Goal: Check status: Check status

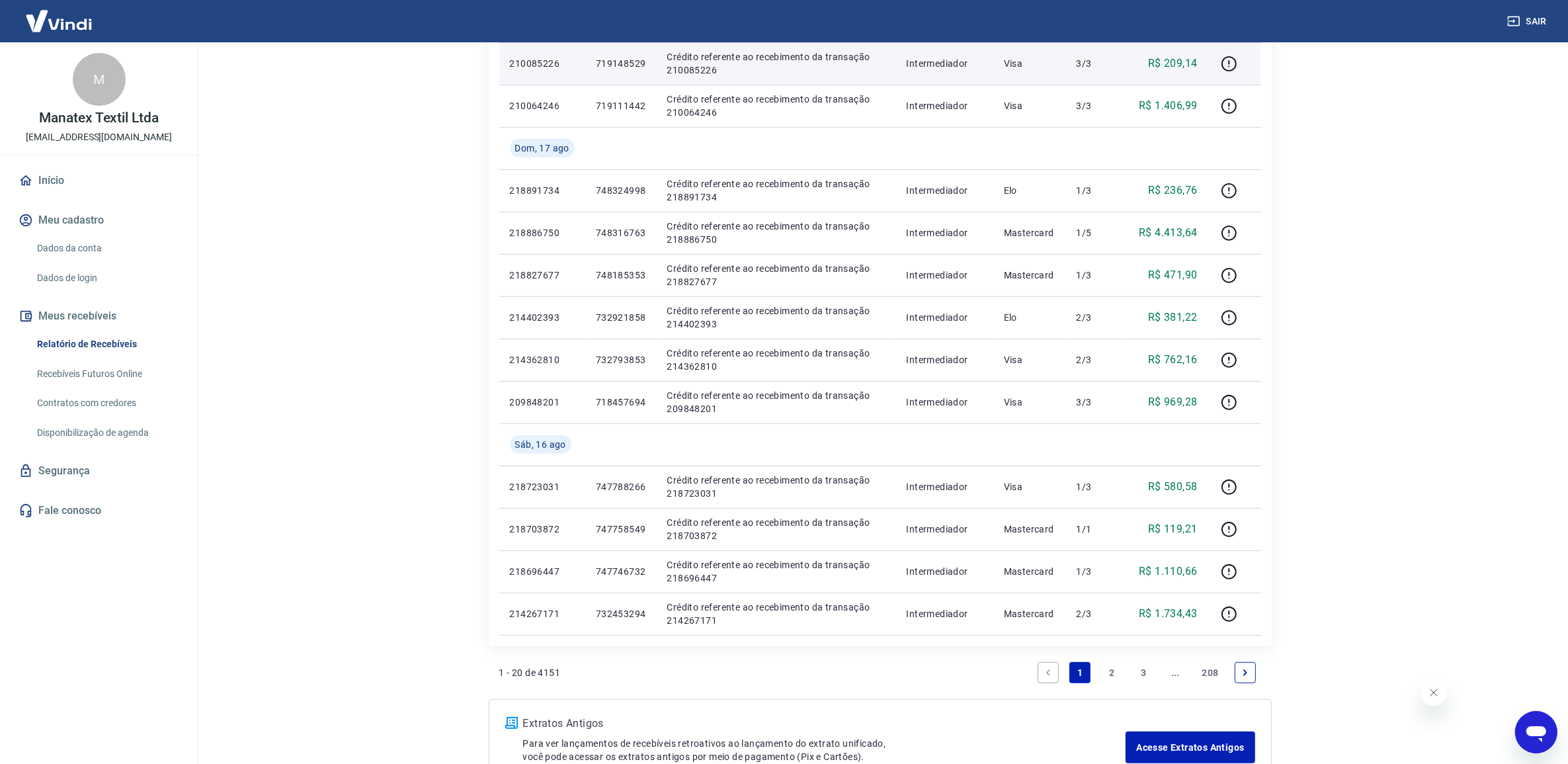
scroll to position [661, 0]
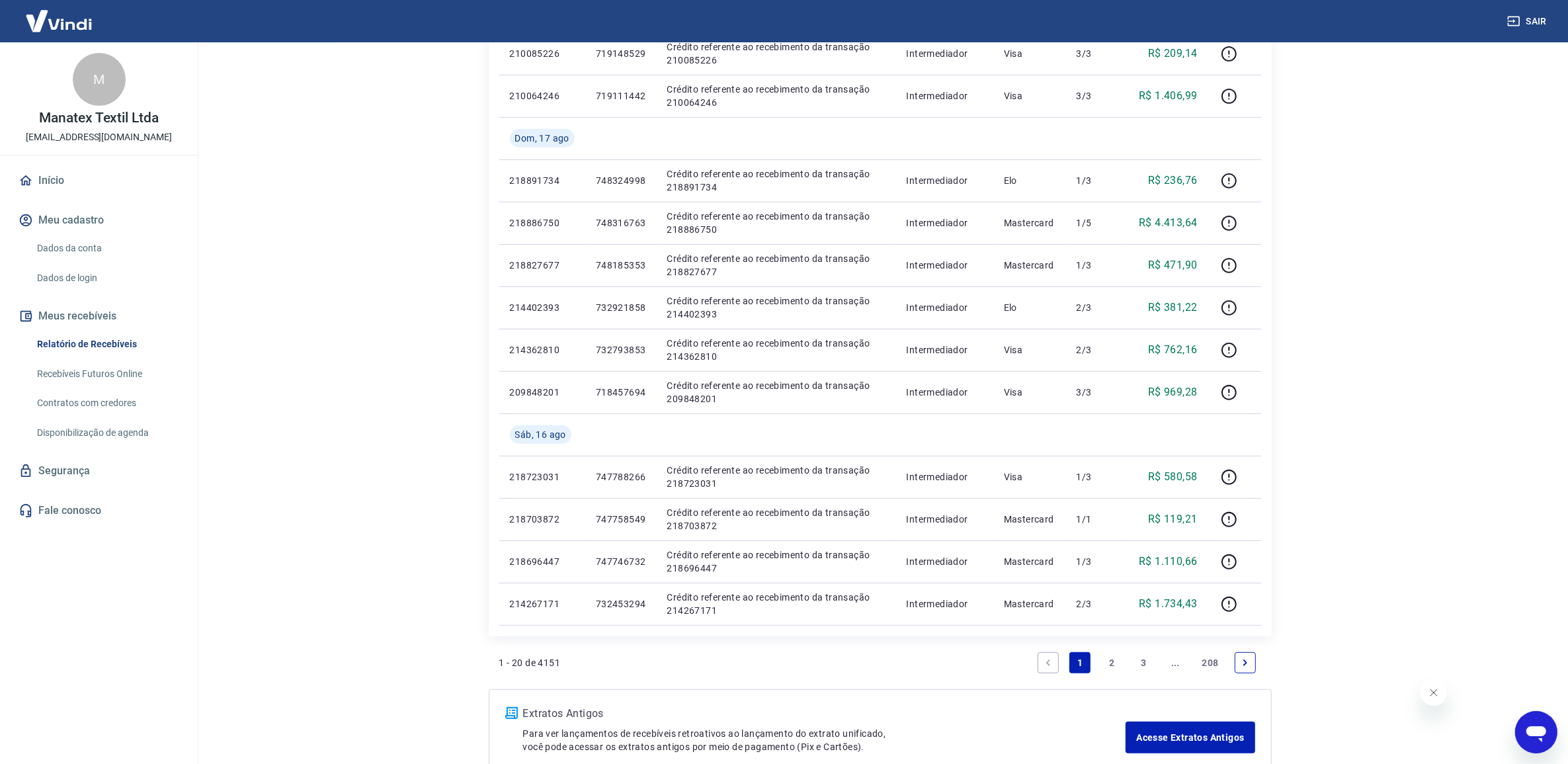
click at [1244, 663] on icon "Next page" at bounding box center [1246, 663] width 9 height 9
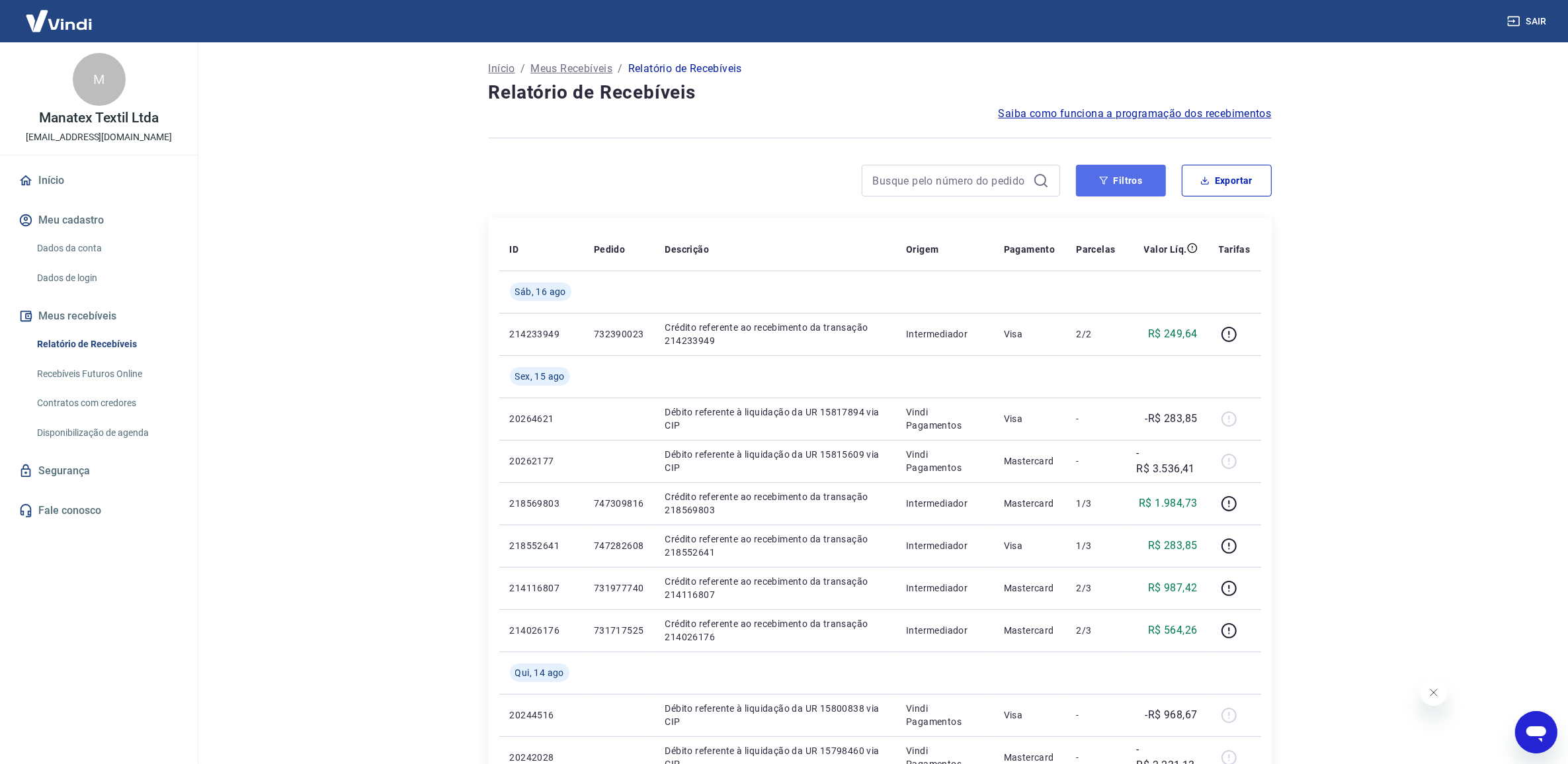
click at [1112, 186] on button "Filtros" at bounding box center [1121, 180] width 90 height 32
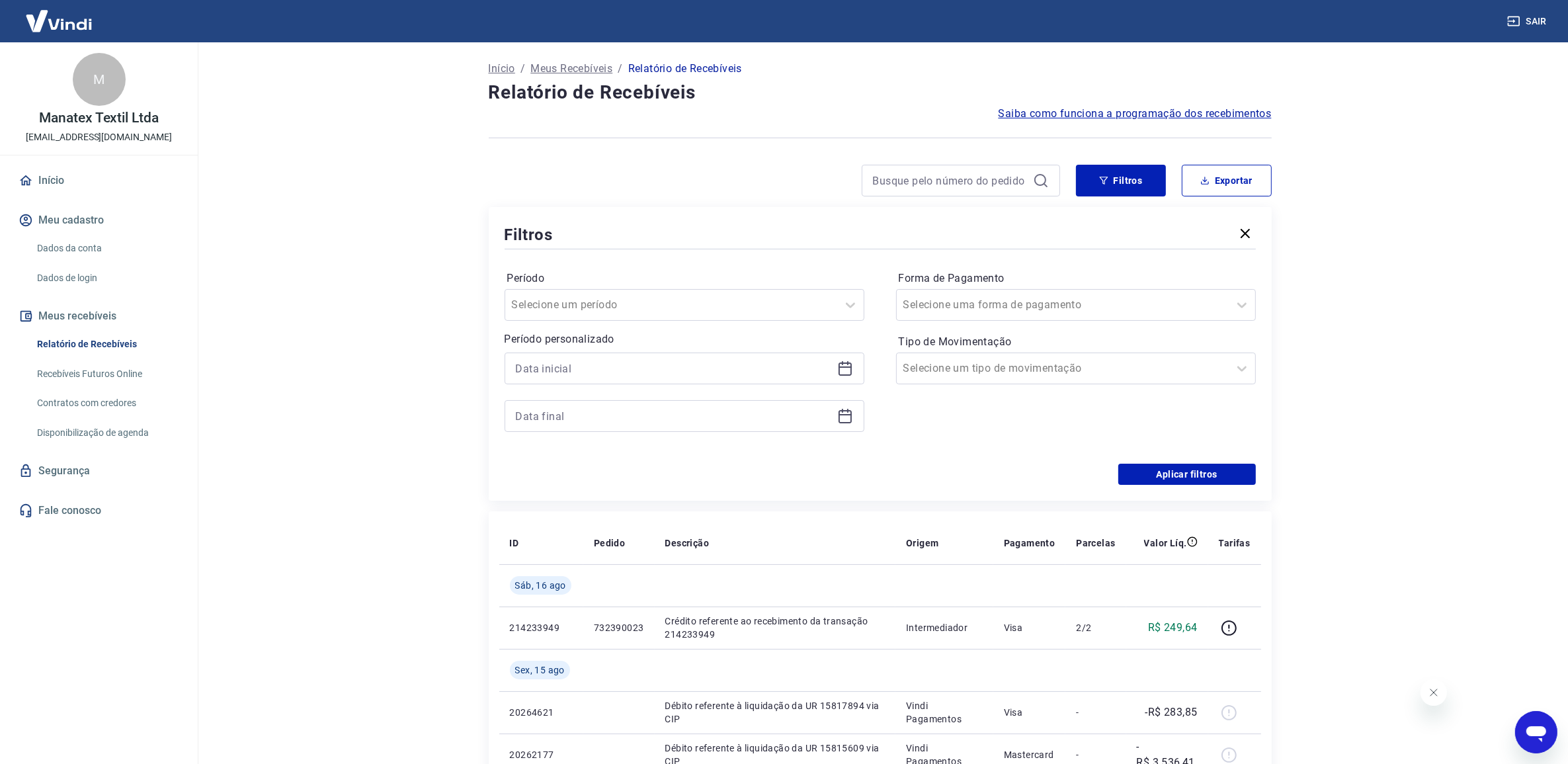
click at [838, 368] on icon at bounding box center [845, 367] width 14 height 1
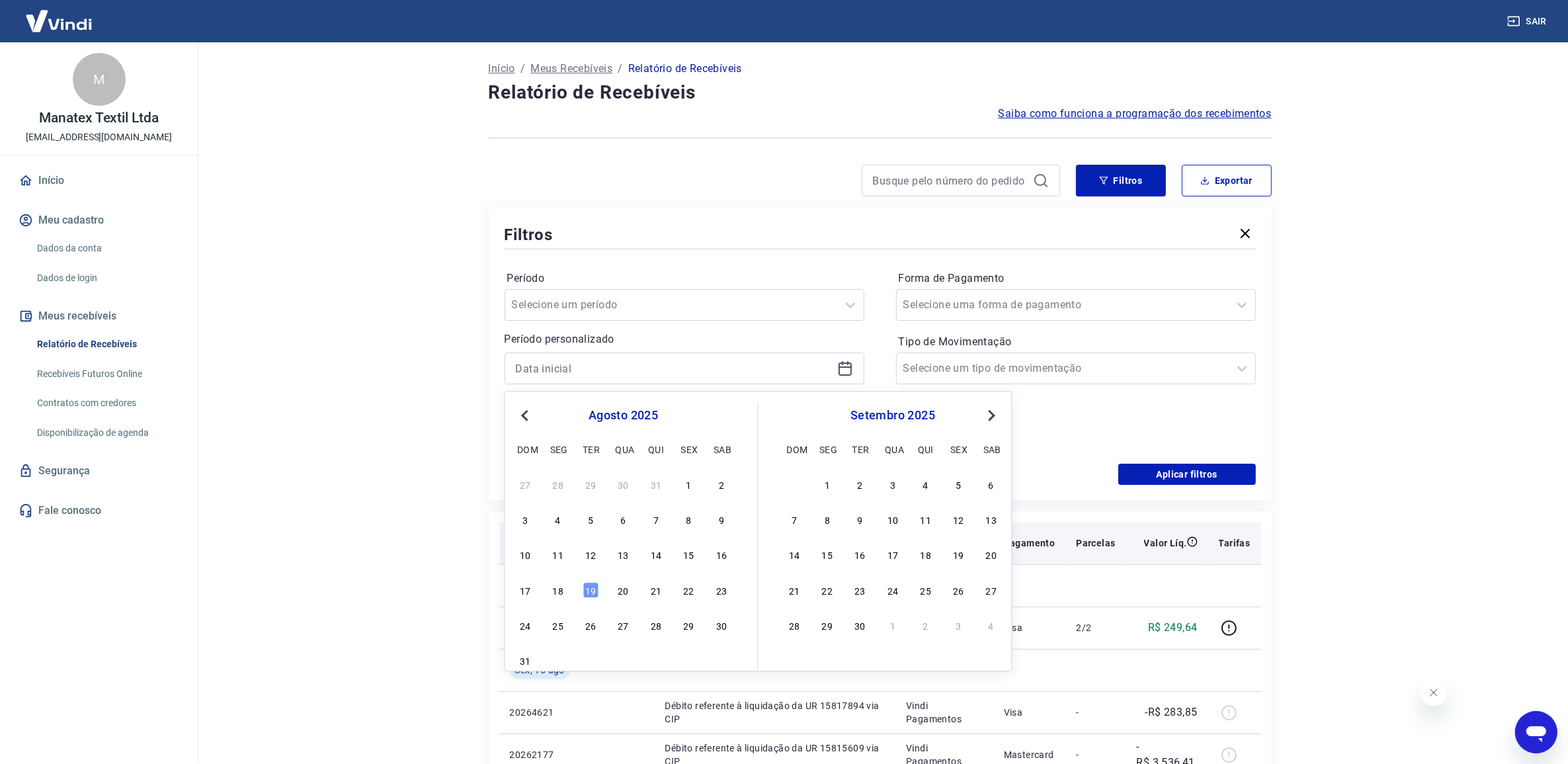
click at [715, 554] on div "16" at bounding box center [721, 555] width 16 height 16
type input "[DATE]"
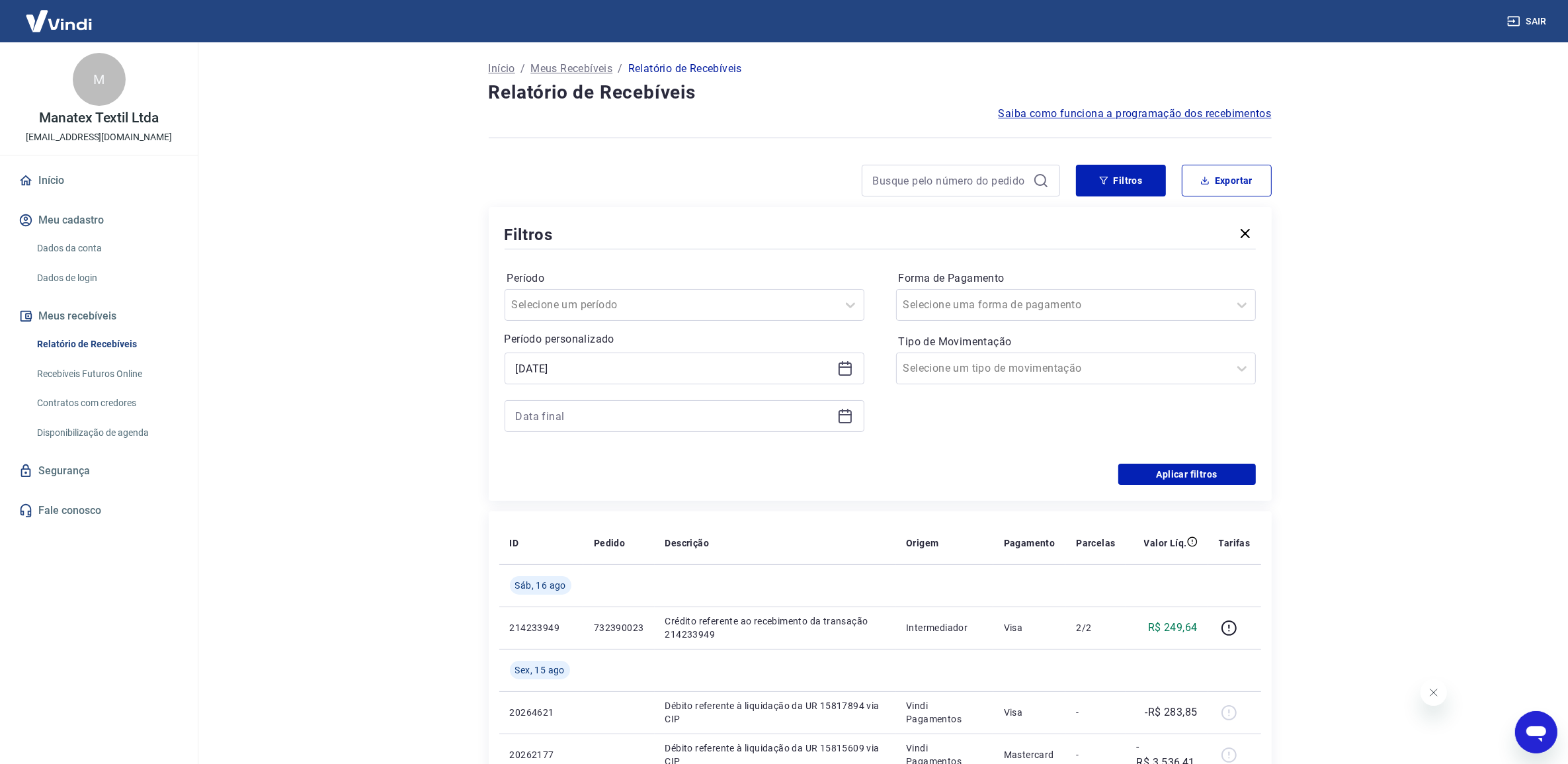
click at [840, 423] on icon at bounding box center [845, 416] width 14 height 14
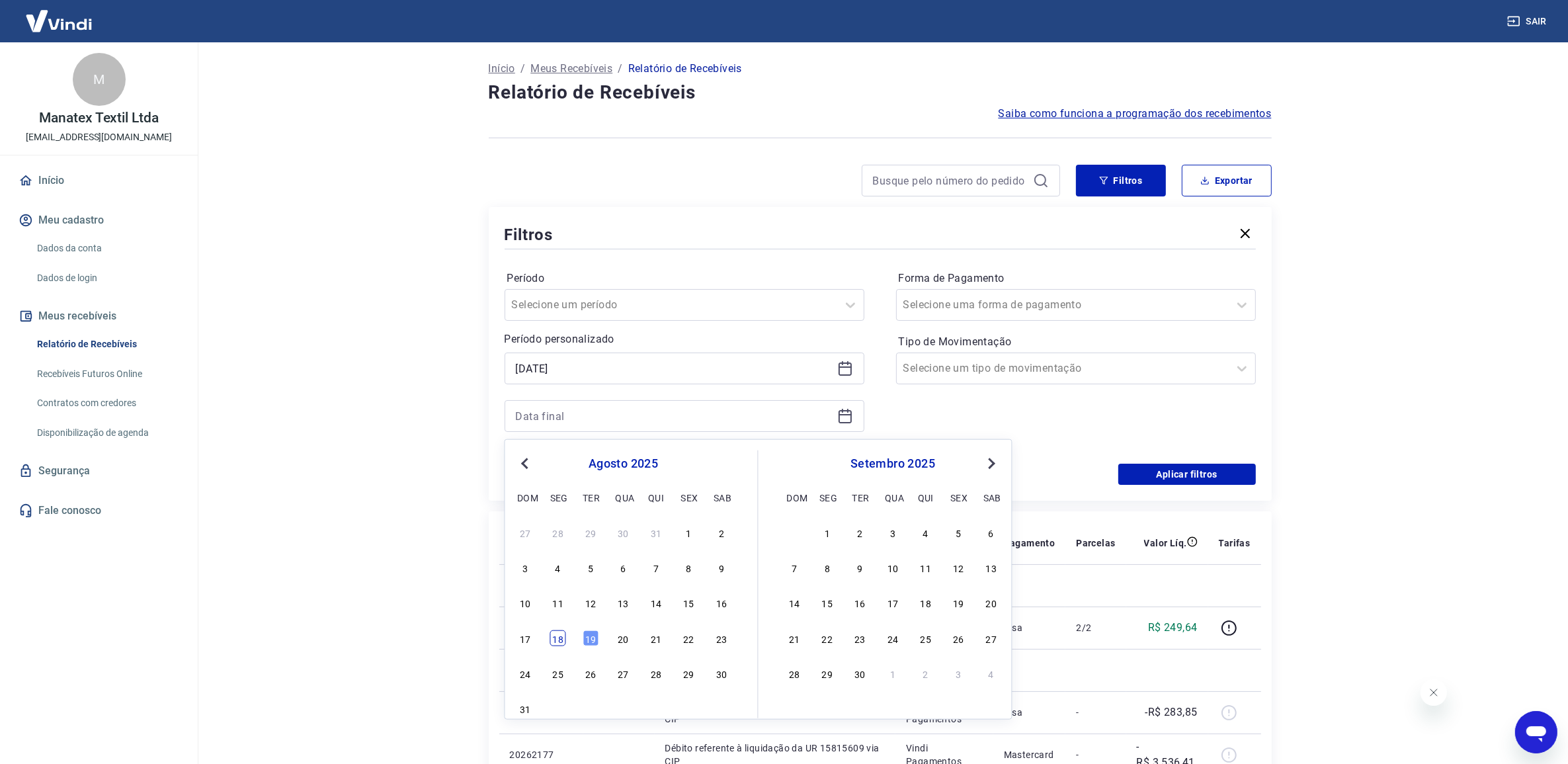
click at [557, 637] on div "18" at bounding box center [558, 639] width 16 height 16
type input "[DATE]"
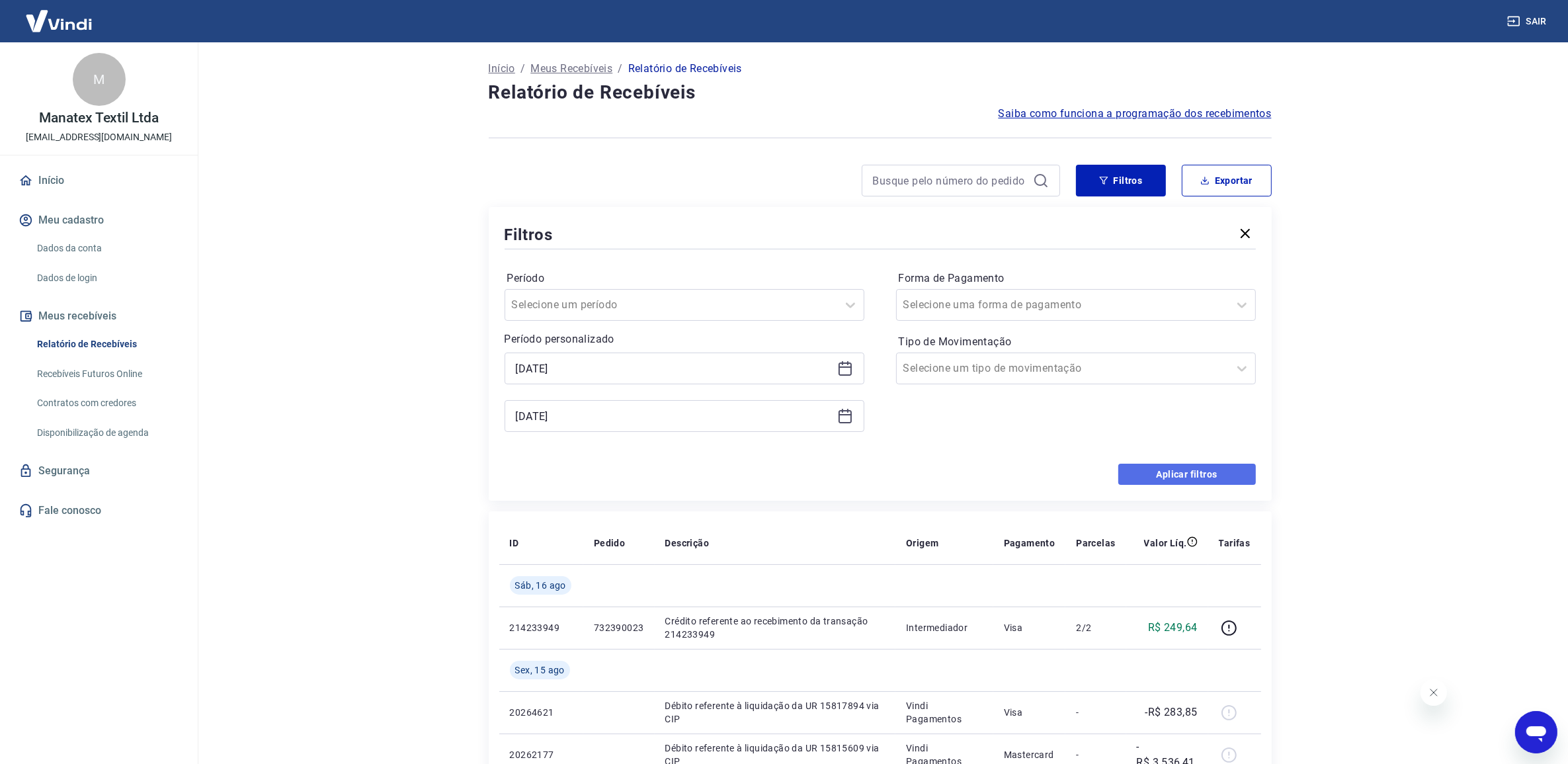
click at [1174, 479] on button "Aplicar filtros" at bounding box center [1187, 475] width 138 height 22
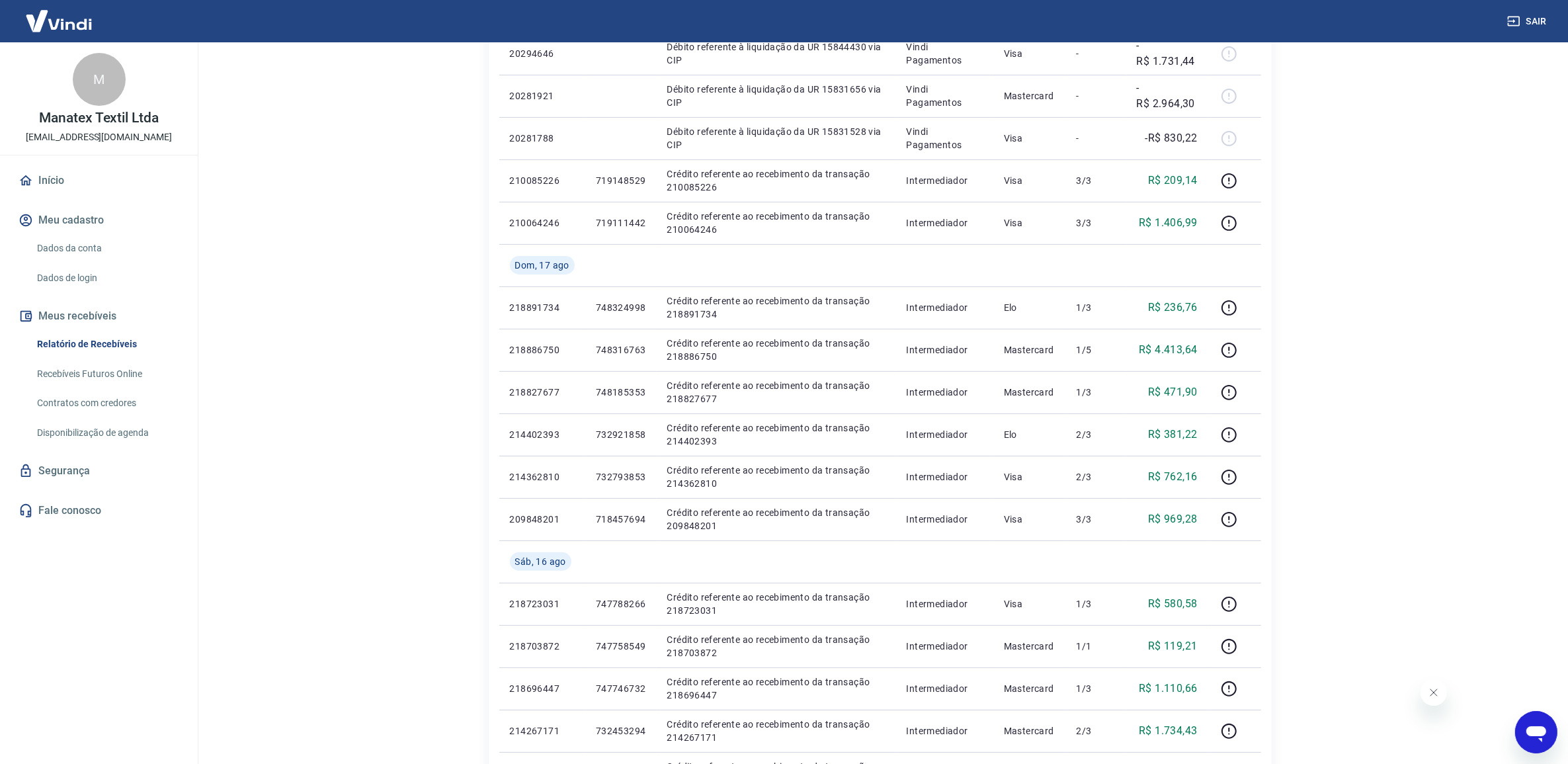
scroll to position [490, 0]
